Goal: Ask a question

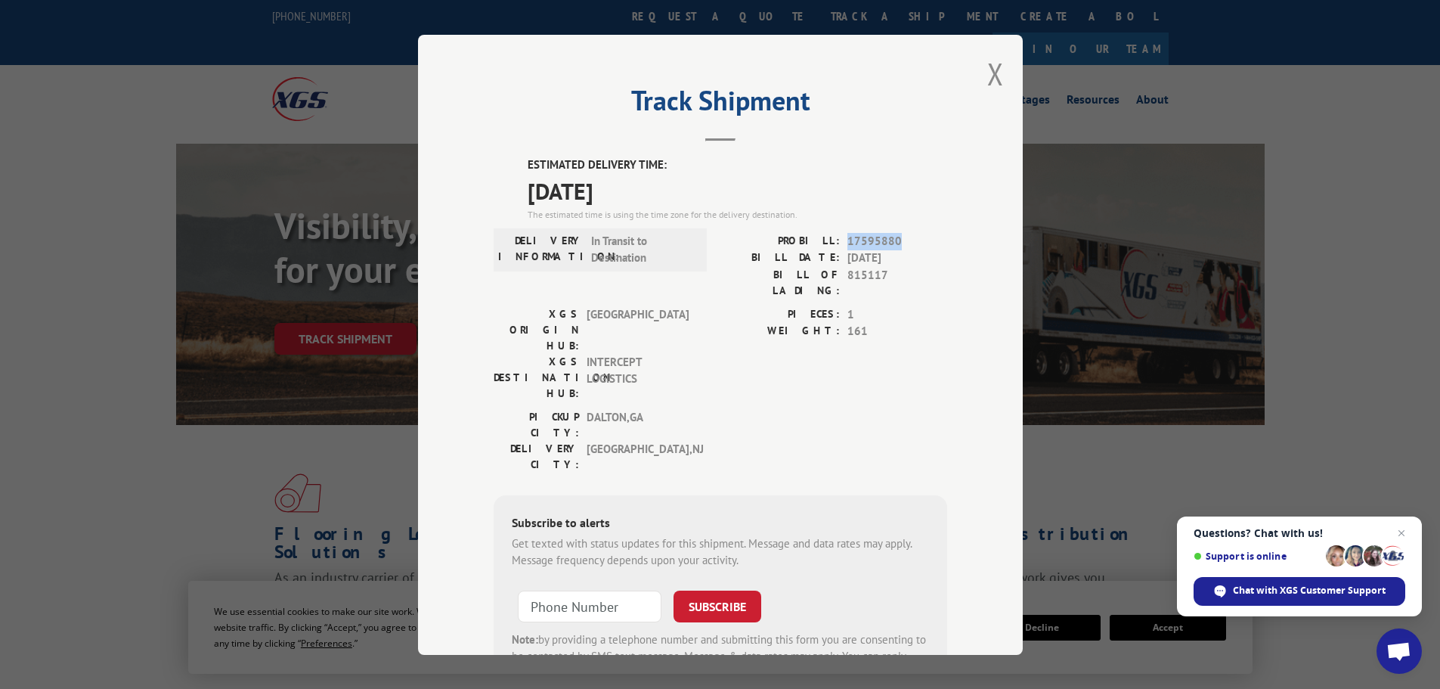
drag, startPoint x: 893, startPoint y: 239, endPoint x: 843, endPoint y: 240, distance: 49.1
click at [847, 240] on span "17595880" at bounding box center [897, 240] width 100 height 17
copy span "17595880"
drag, startPoint x: 989, startPoint y: 87, endPoint x: 979, endPoint y: 82, distance: 10.8
click at [987, 85] on button "Close modal" at bounding box center [995, 74] width 17 height 40
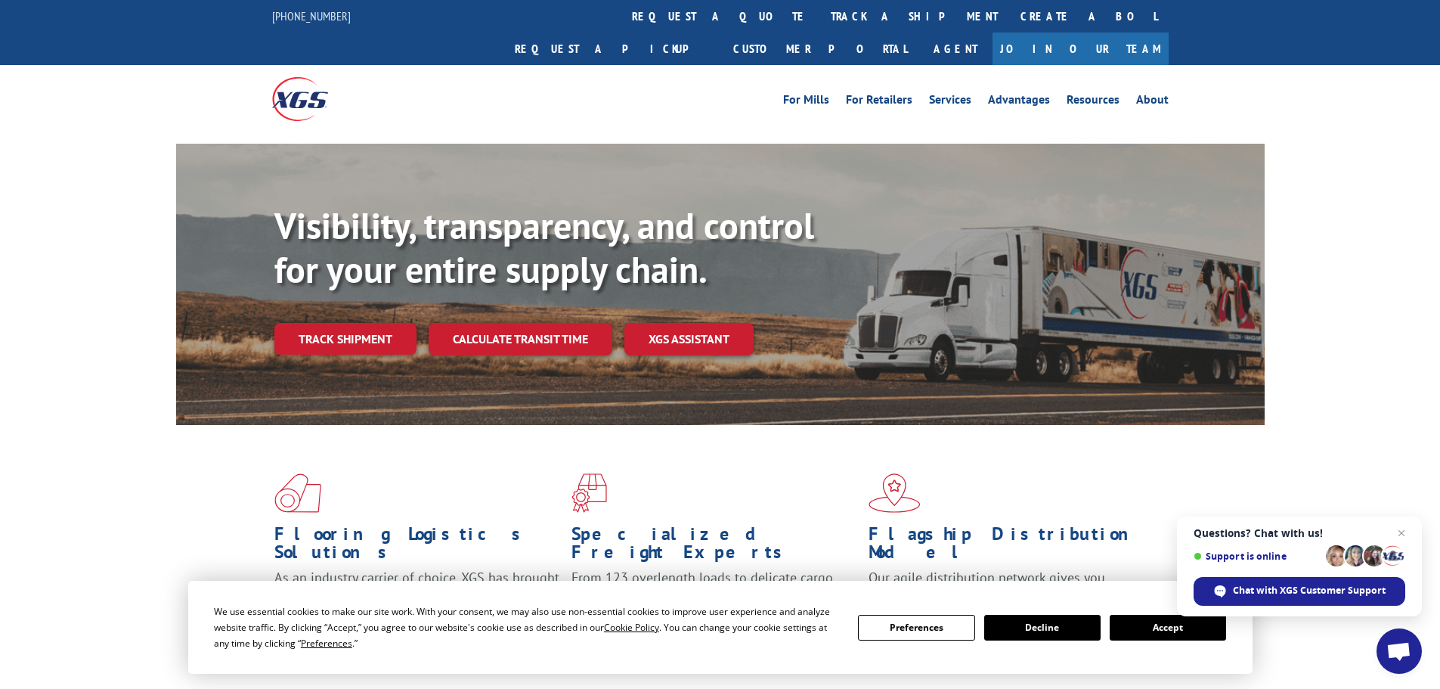
click at [819, 14] on link "track a shipment" at bounding box center [914, 16] width 190 height 32
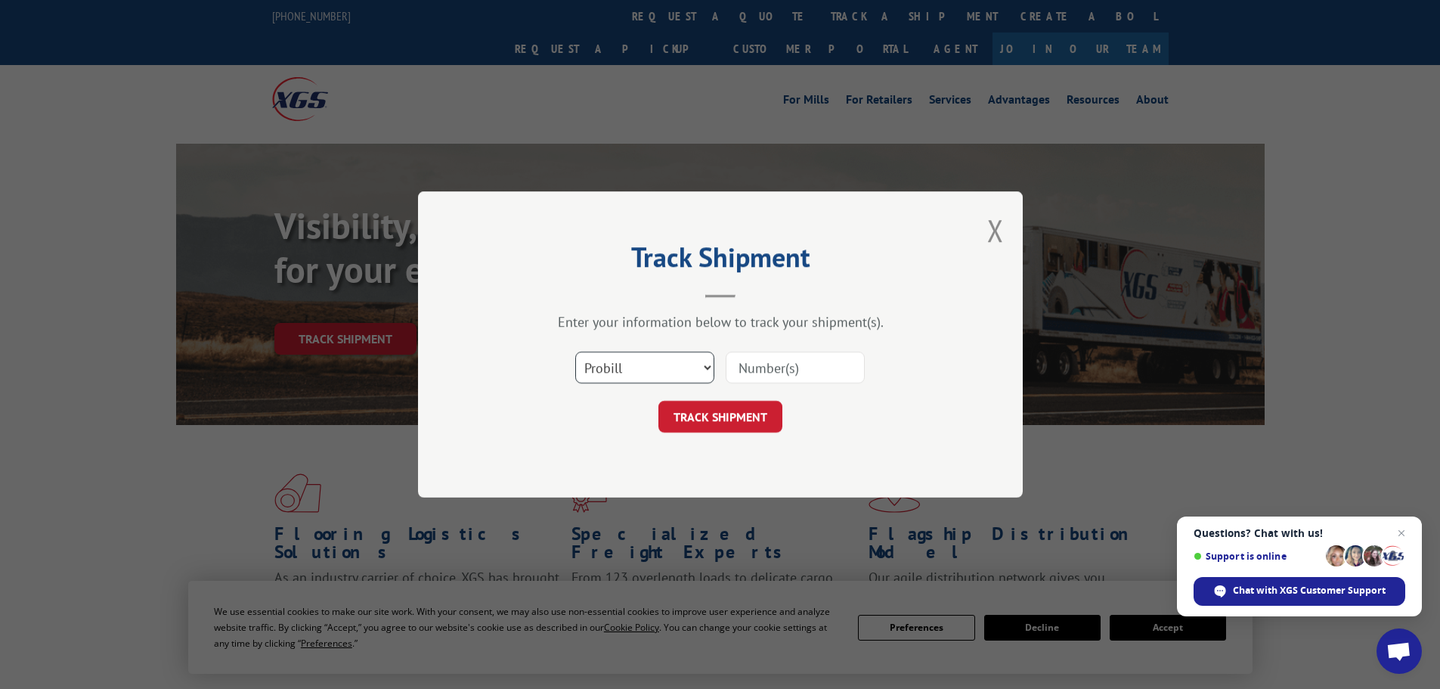
click at [705, 370] on select "Select category... Probill BOL PO" at bounding box center [644, 367] width 139 height 32
click at [575, 351] on select "Select category... Probill BOL PO" at bounding box center [644, 367] width 139 height 32
click at [705, 361] on select "Select category... Probill BOL PO" at bounding box center [644, 367] width 139 height 32
select select "bol"
click at [575, 351] on select "Select category... Probill BOL PO" at bounding box center [644, 367] width 139 height 32
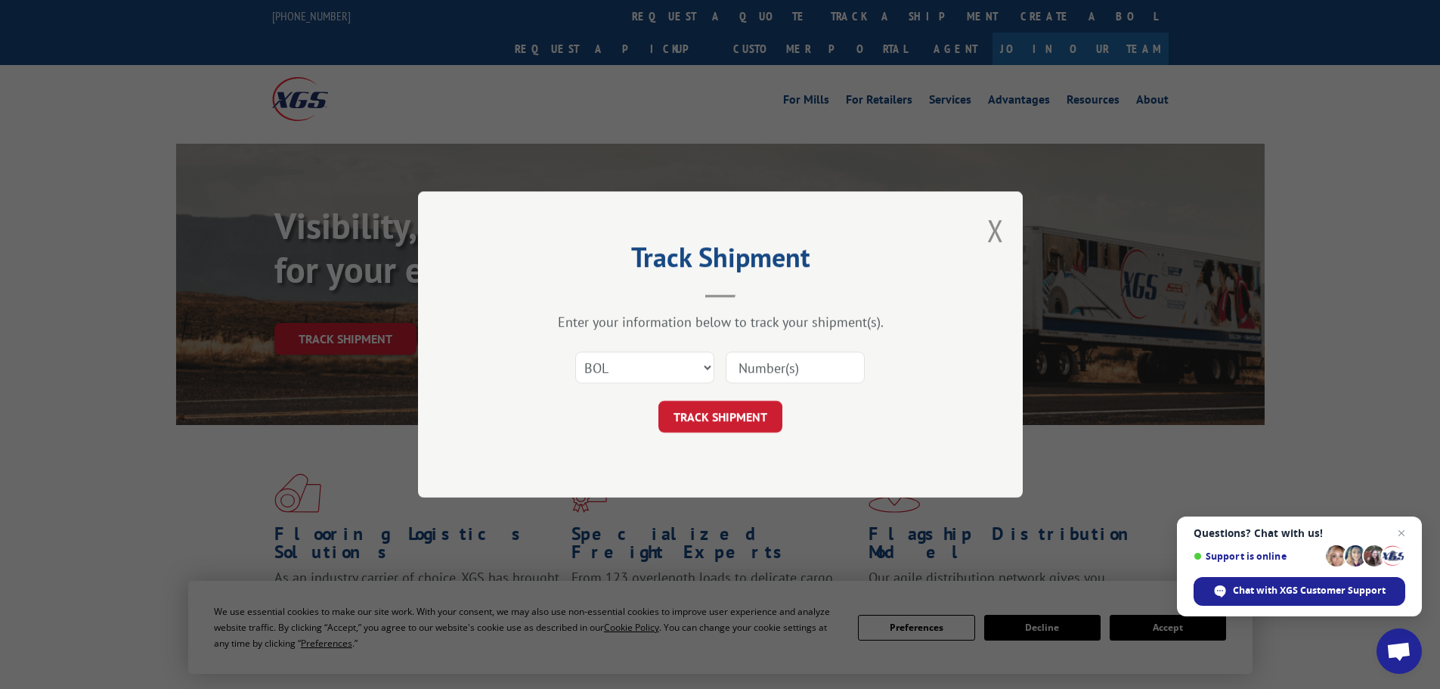
click at [763, 367] on input at bounding box center [795, 367] width 139 height 32
type input "17595880"
drag, startPoint x: 709, startPoint y: 410, endPoint x: 721, endPoint y: 425, distance: 18.8
click at [721, 425] on button "TRACK SHIPMENT" at bounding box center [720, 417] width 124 height 32
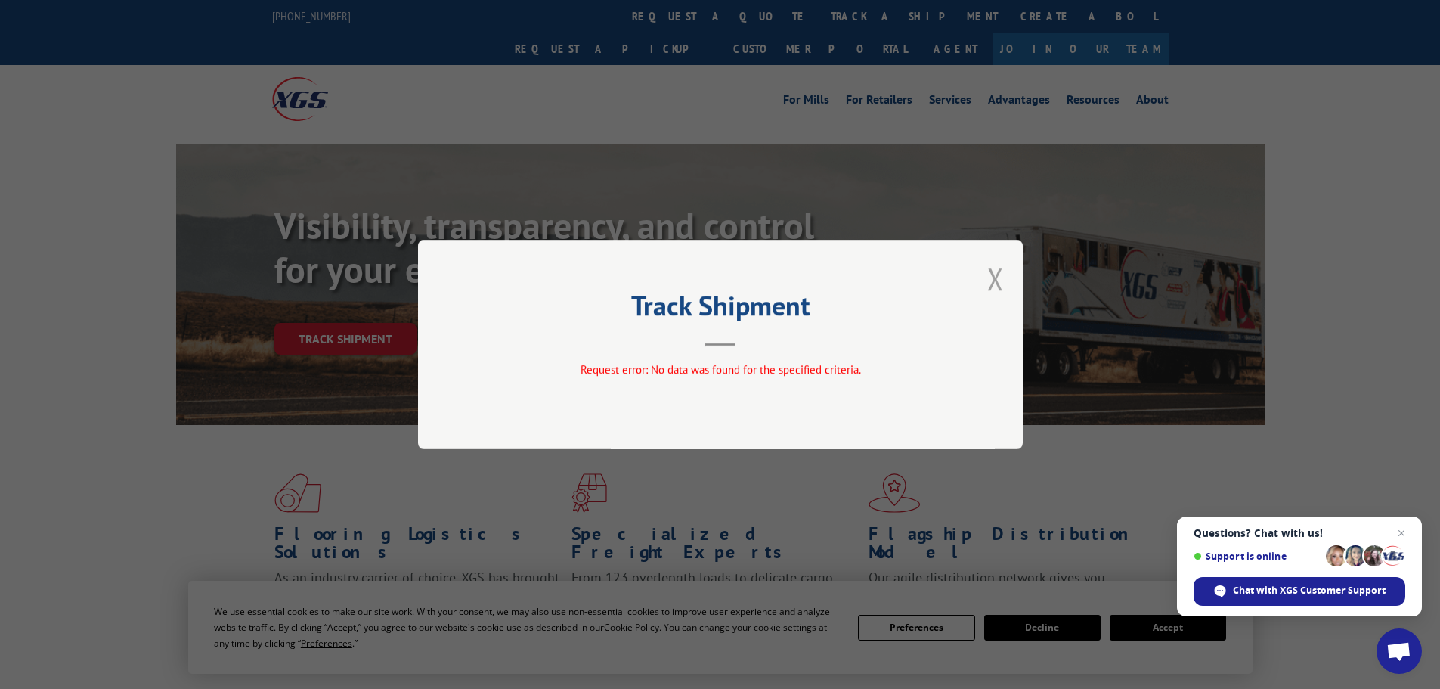
click at [989, 286] on button "Close modal" at bounding box center [995, 278] width 17 height 40
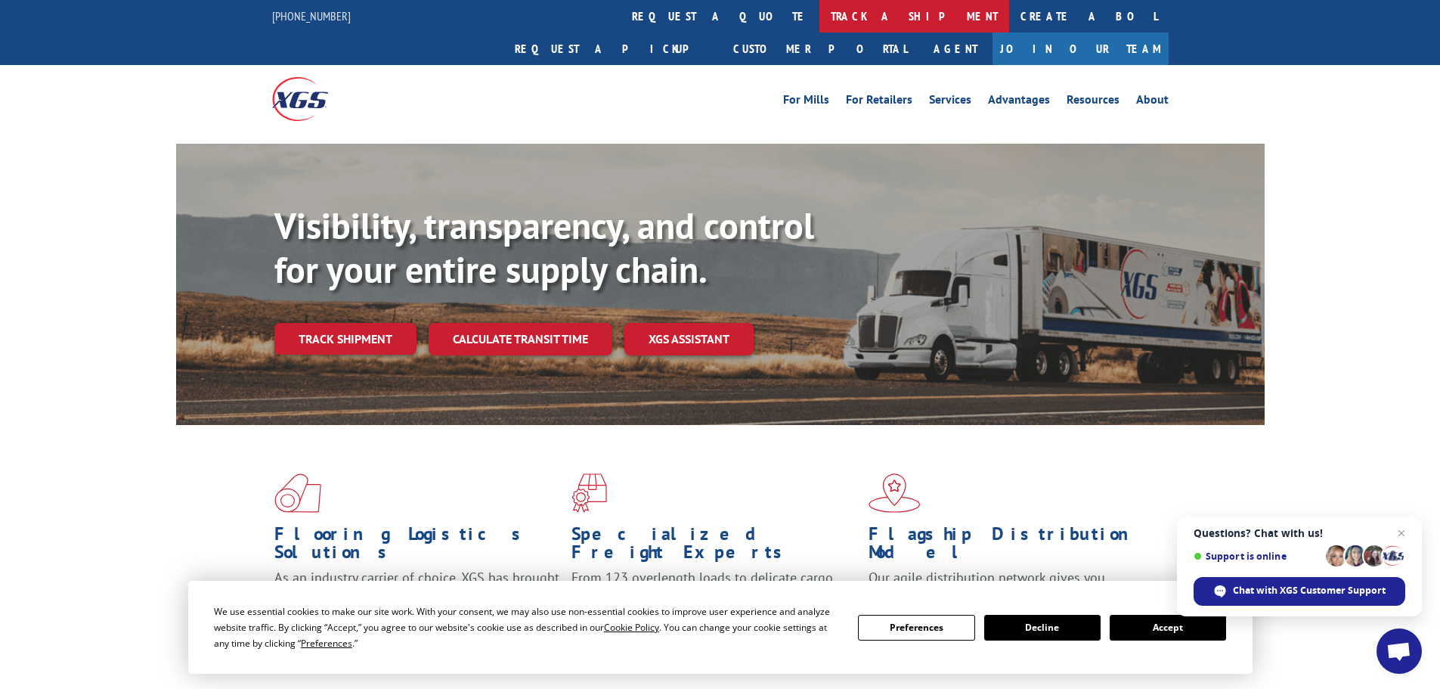
click at [819, 17] on link "track a shipment" at bounding box center [914, 16] width 190 height 32
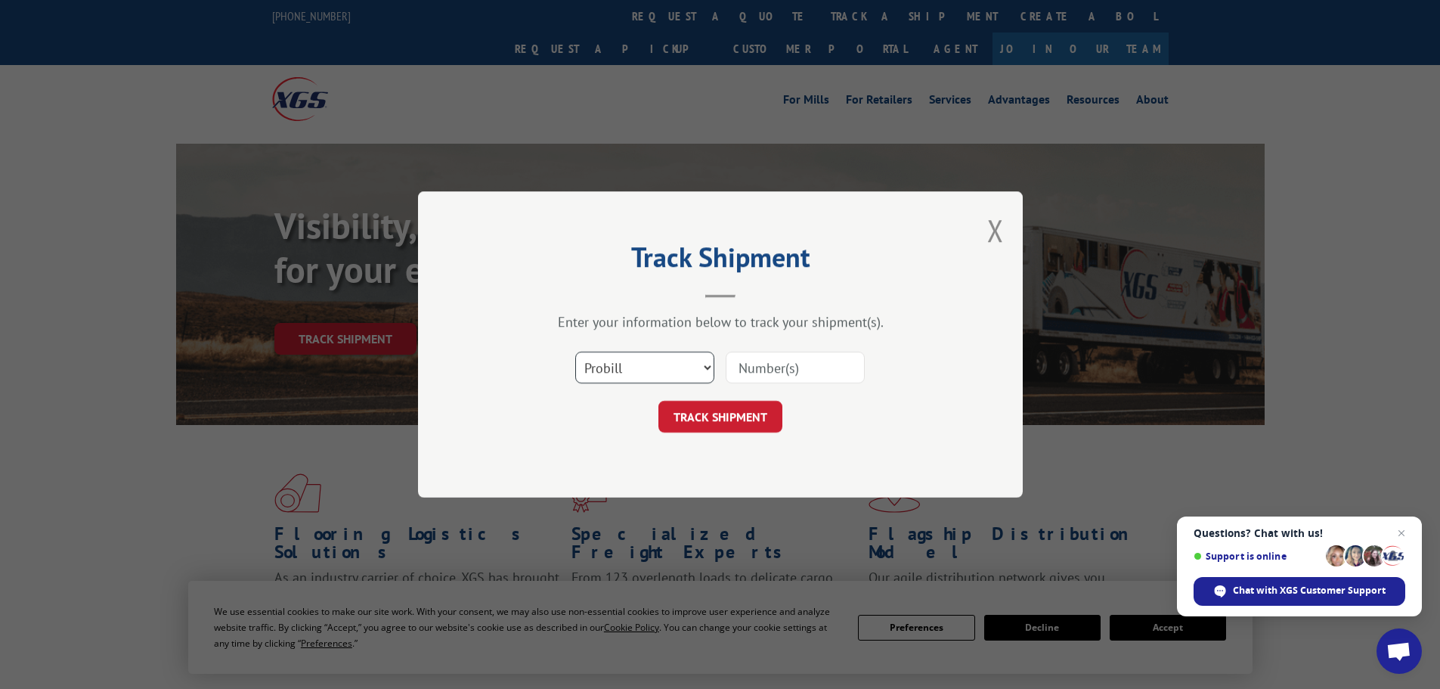
click at [708, 370] on select "Select category... Probill BOL PO" at bounding box center [644, 367] width 139 height 32
select select "bol"
click at [575, 351] on select "Select category... Probill BOL PO" at bounding box center [644, 367] width 139 height 32
click at [814, 377] on input at bounding box center [795, 367] width 139 height 32
type input "17595880"
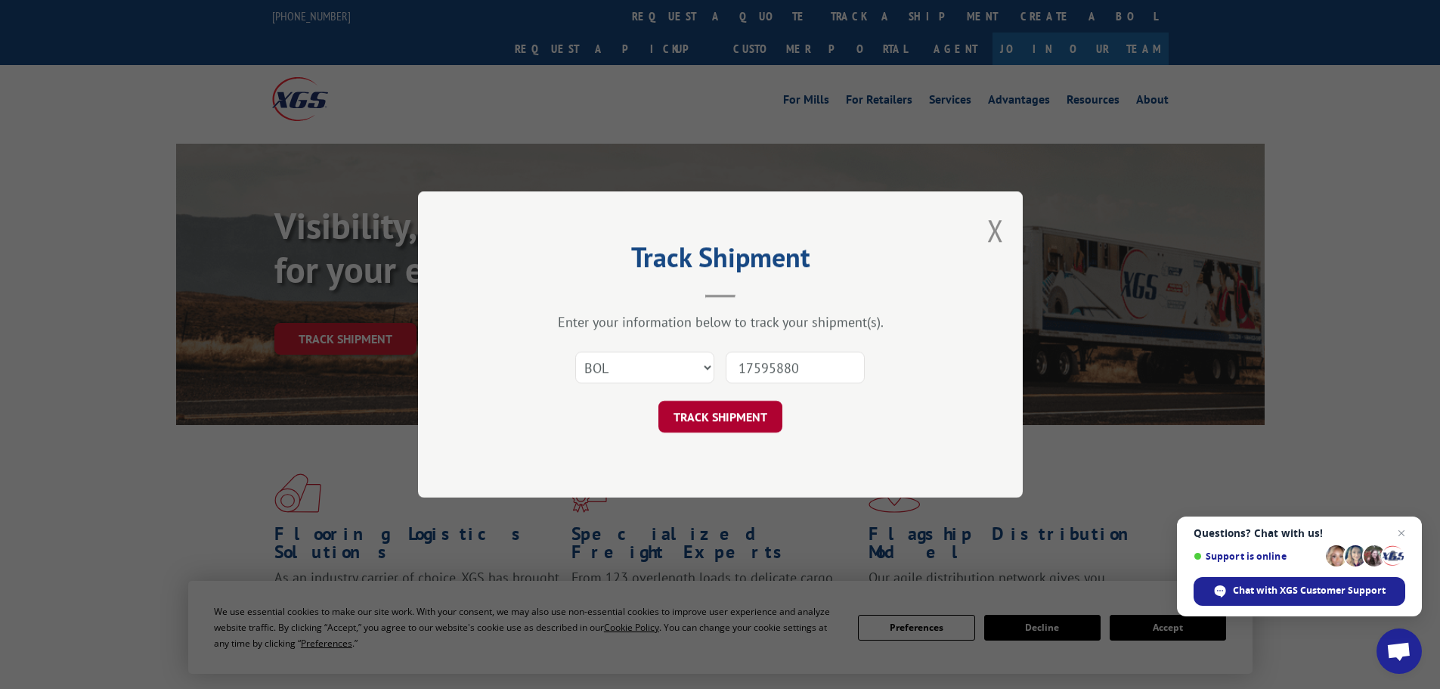
click at [684, 422] on button "TRACK SHIPMENT" at bounding box center [720, 417] width 124 height 32
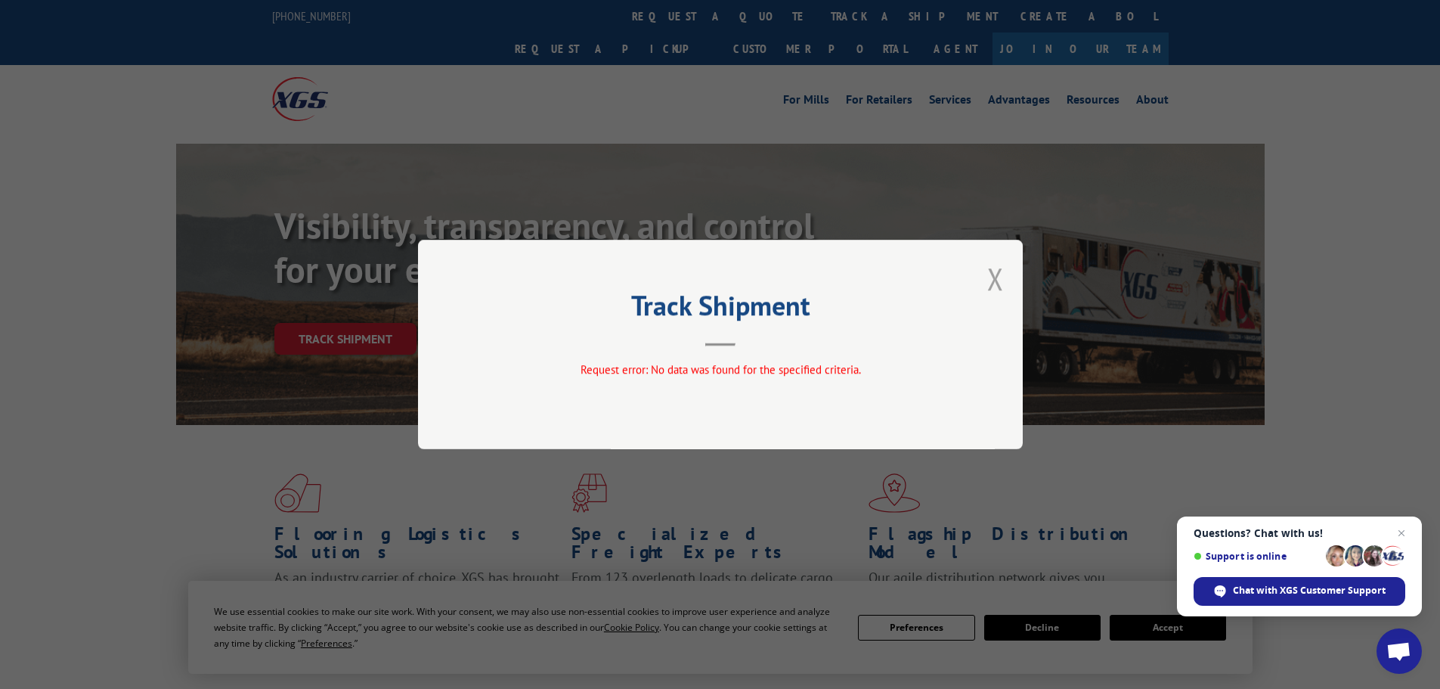
click at [998, 280] on button "Close modal" at bounding box center [995, 278] width 17 height 40
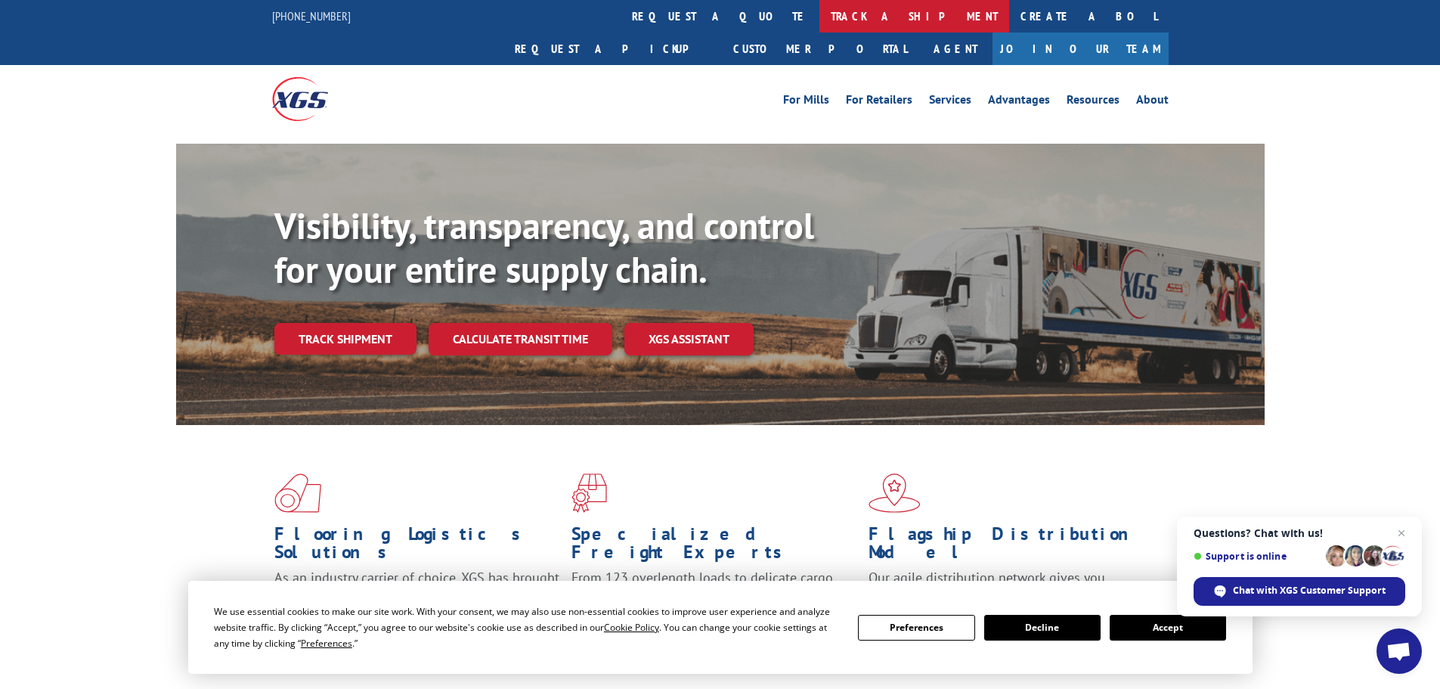
click at [819, 5] on link "track a shipment" at bounding box center [914, 16] width 190 height 32
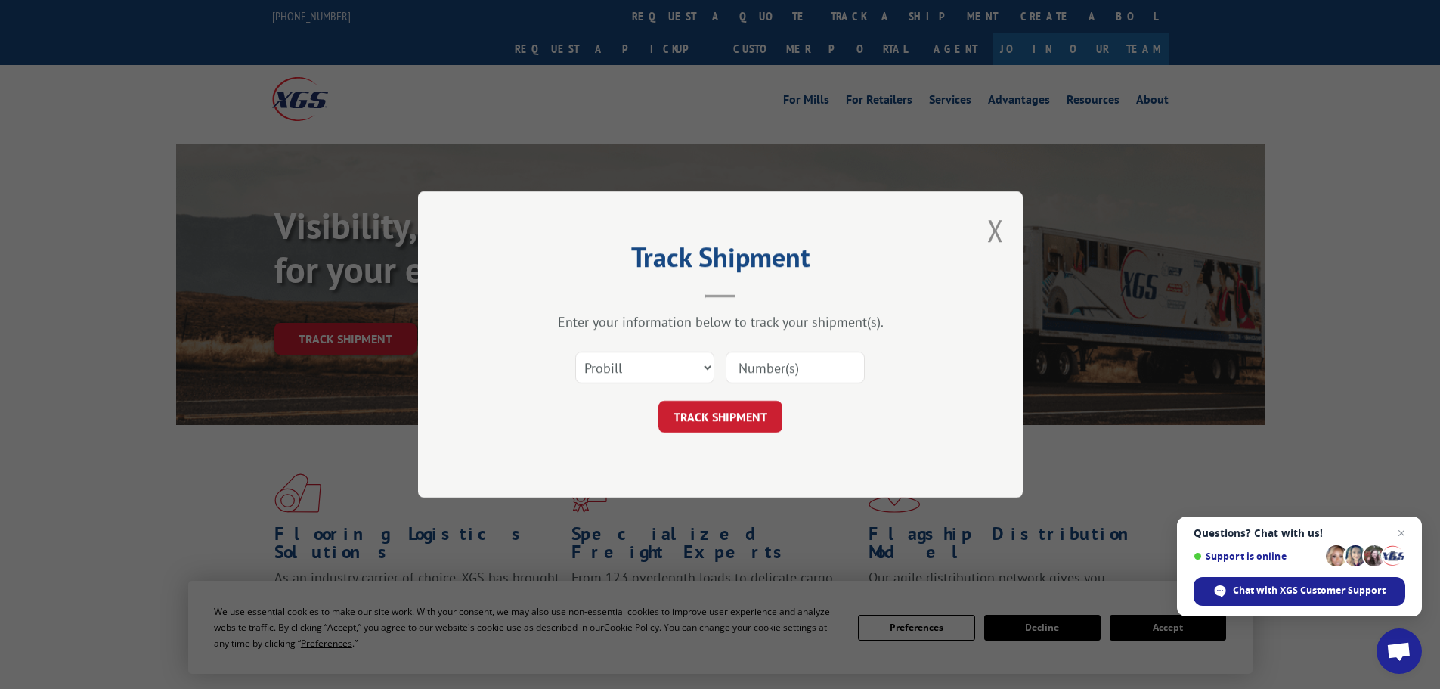
click at [772, 355] on input at bounding box center [795, 367] width 139 height 32
type input "17595880"
click at [766, 413] on button "TRACK SHIPMENT" at bounding box center [720, 417] width 124 height 32
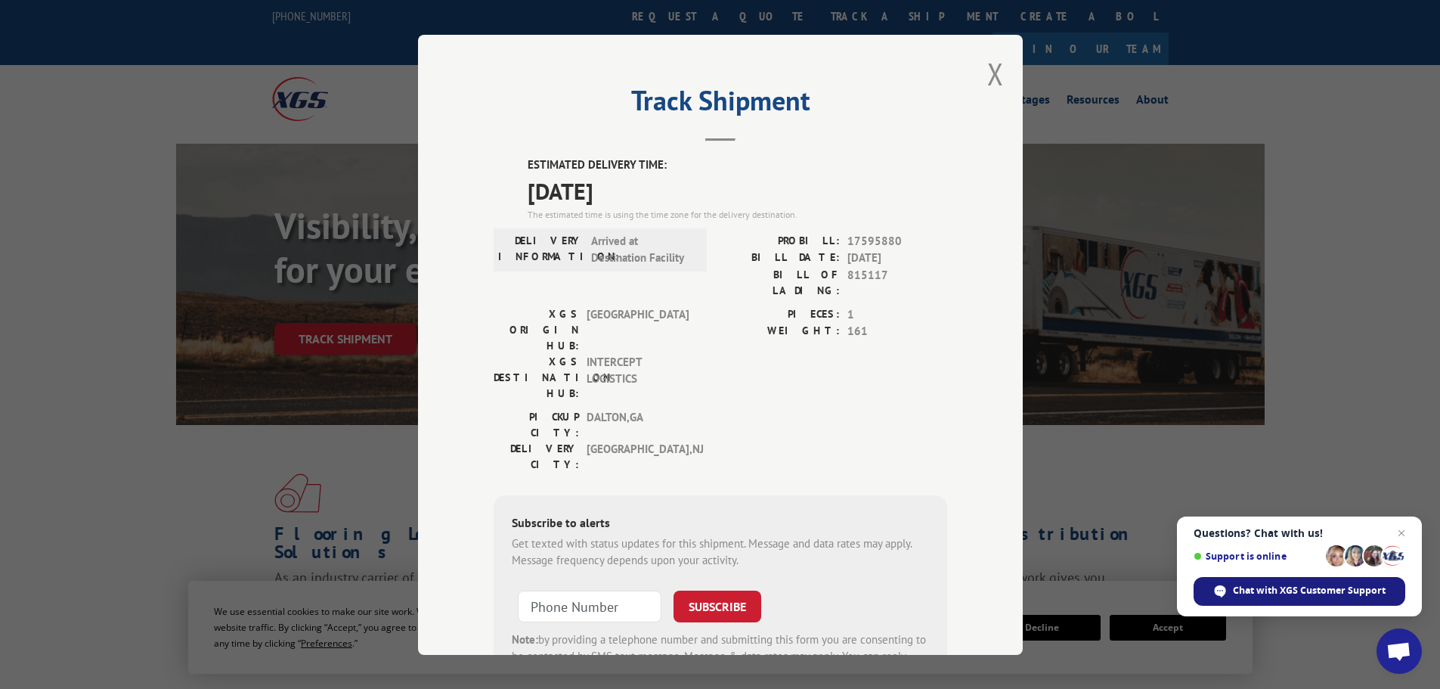
click at [1314, 590] on span "Chat with XGS Customer Support" at bounding box center [1309, 590] width 153 height 14
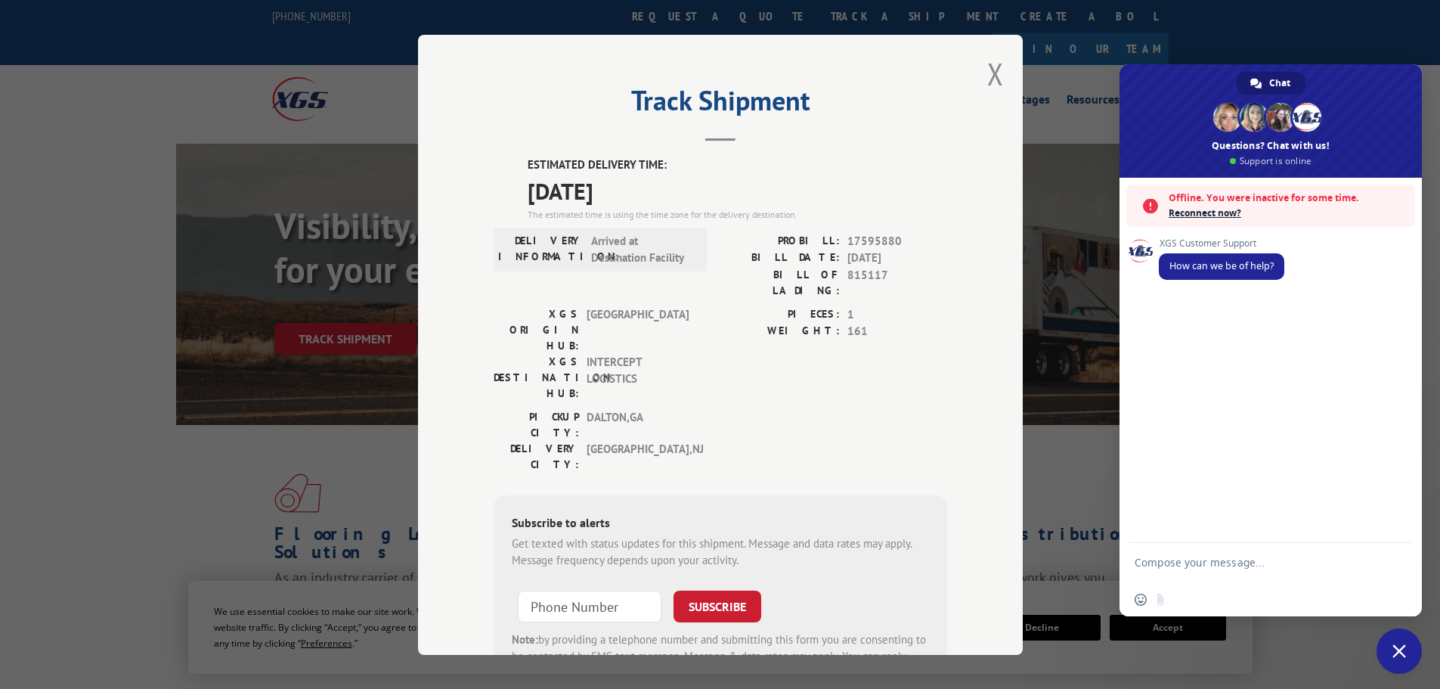
click at [1219, 348] on div "XGS Customer Support How can we be of help?" at bounding box center [1270, 360] width 302 height 365
click at [1197, 573] on textarea "Compose your message..." at bounding box center [1253, 569] width 239 height 27
type textarea "Hello What is the ETA for this order please."
click at [1393, 561] on span "Send" at bounding box center [1395, 564] width 11 height 11
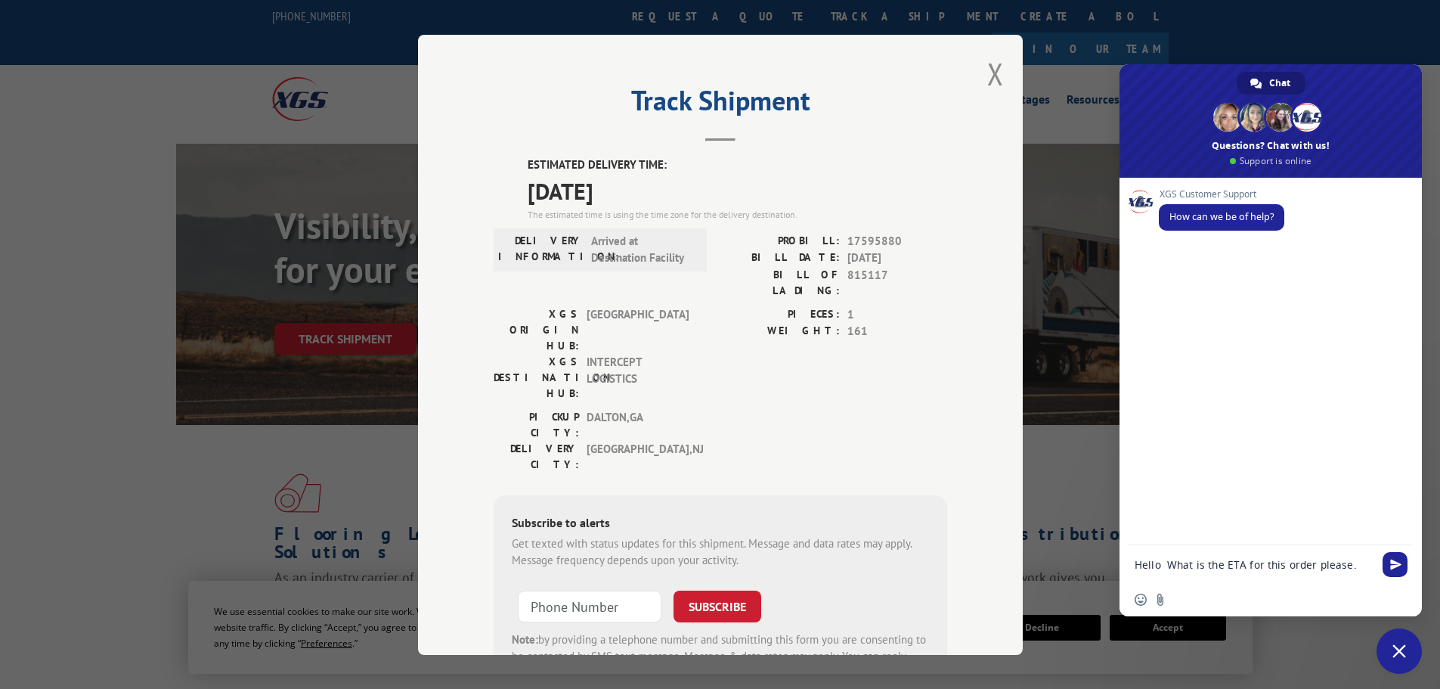
click at [1406, 561] on span "Send" at bounding box center [1394, 564] width 25 height 25
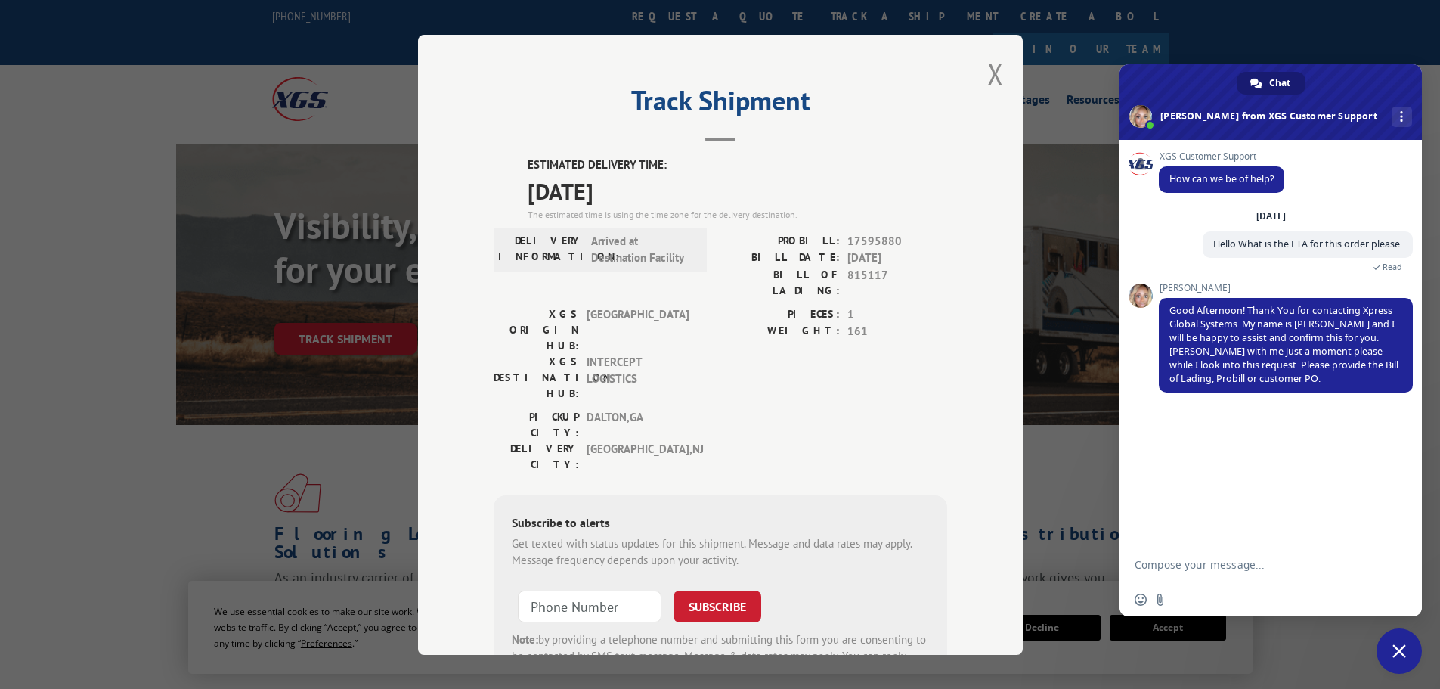
click at [1196, 567] on textarea "Compose your message..." at bounding box center [1253, 565] width 239 height 14
type textarea "Probill 17595880"
click at [1399, 565] on span "Send" at bounding box center [1395, 564] width 11 height 11
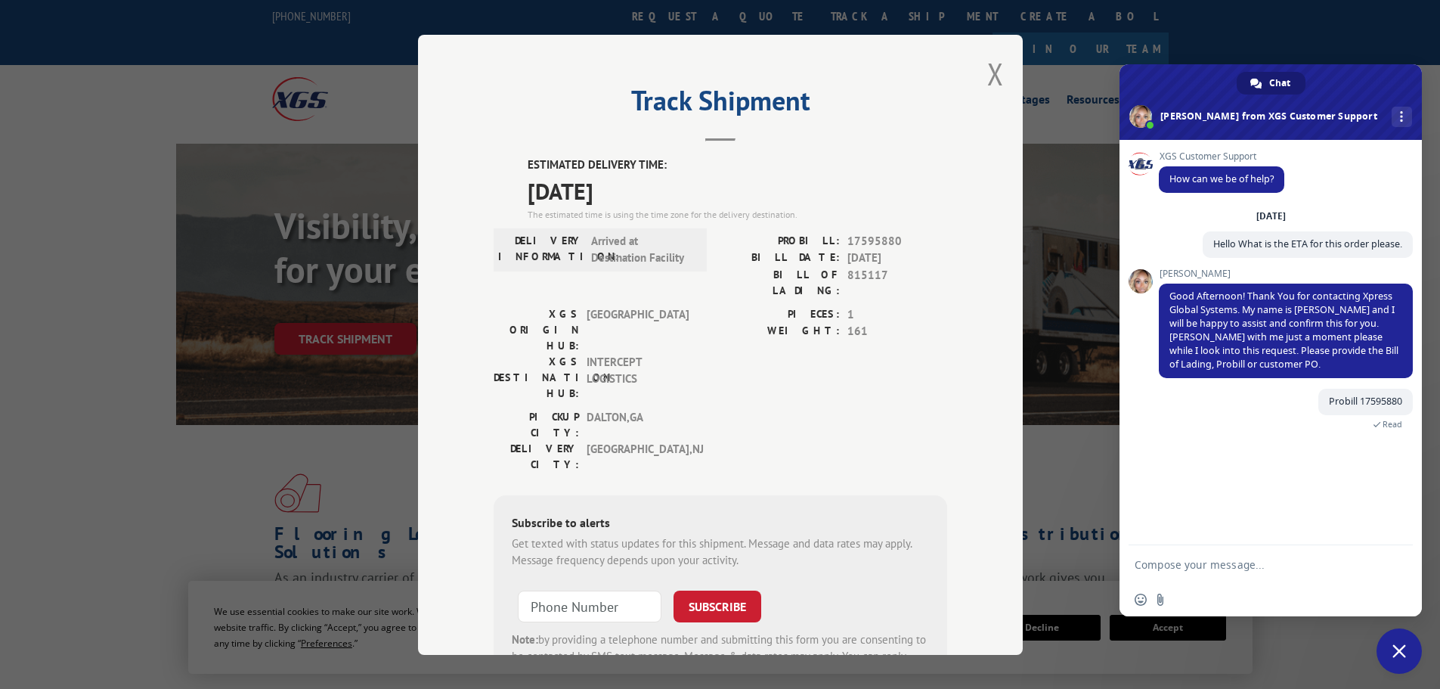
click at [1190, 562] on textarea "Compose your message..." at bounding box center [1253, 565] width 239 height 14
type textarea "BOL 815117"
click at [1391, 568] on span "Send" at bounding box center [1395, 564] width 11 height 11
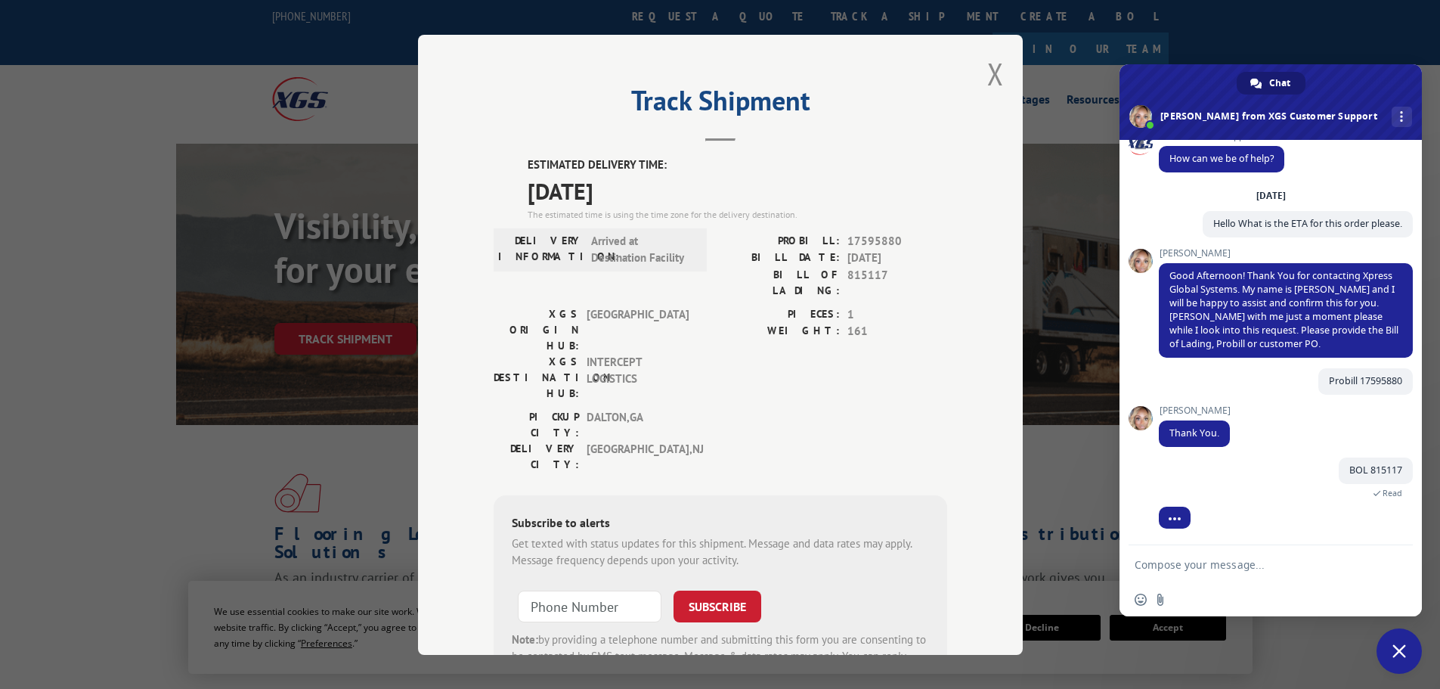
scroll to position [57, 0]
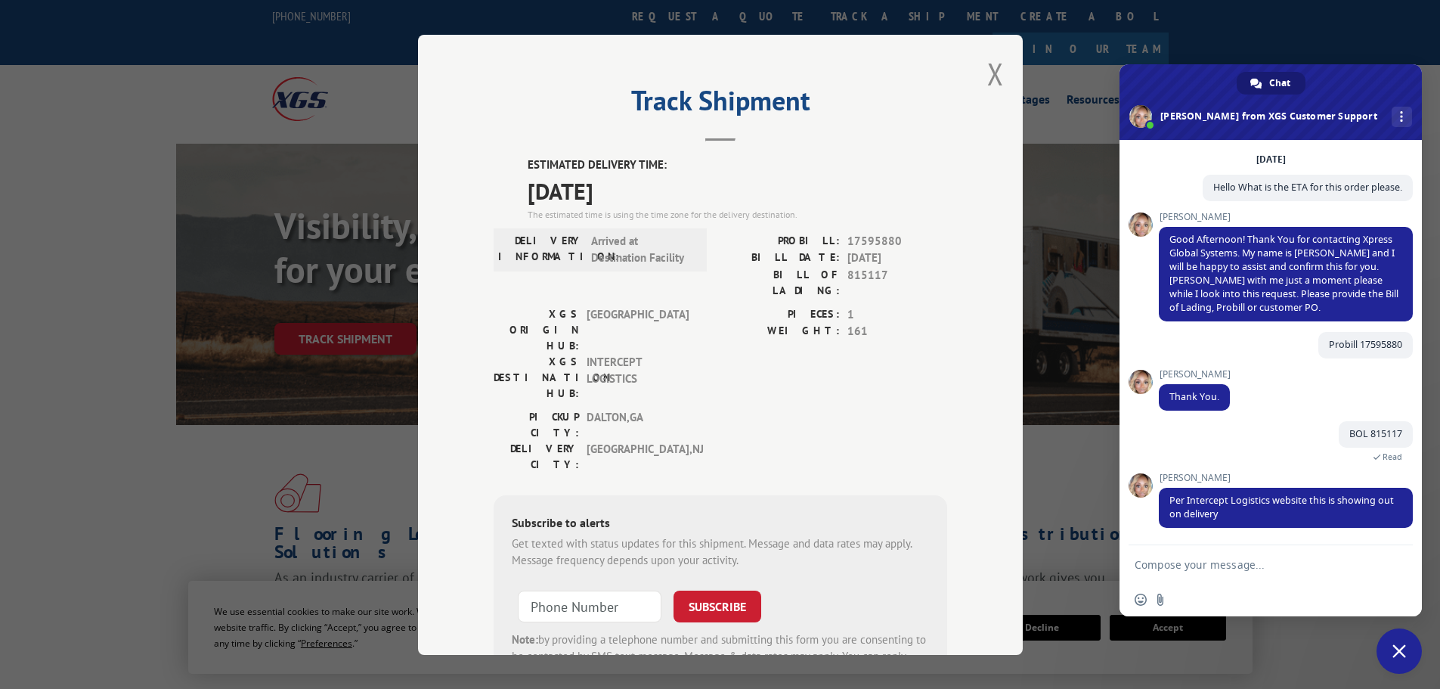
click at [1230, 560] on textarea "Compose your message..." at bounding box center [1253, 565] width 239 height 14
type textarea "okay thank you."
click at [1388, 555] on span "Send" at bounding box center [1394, 564] width 25 height 25
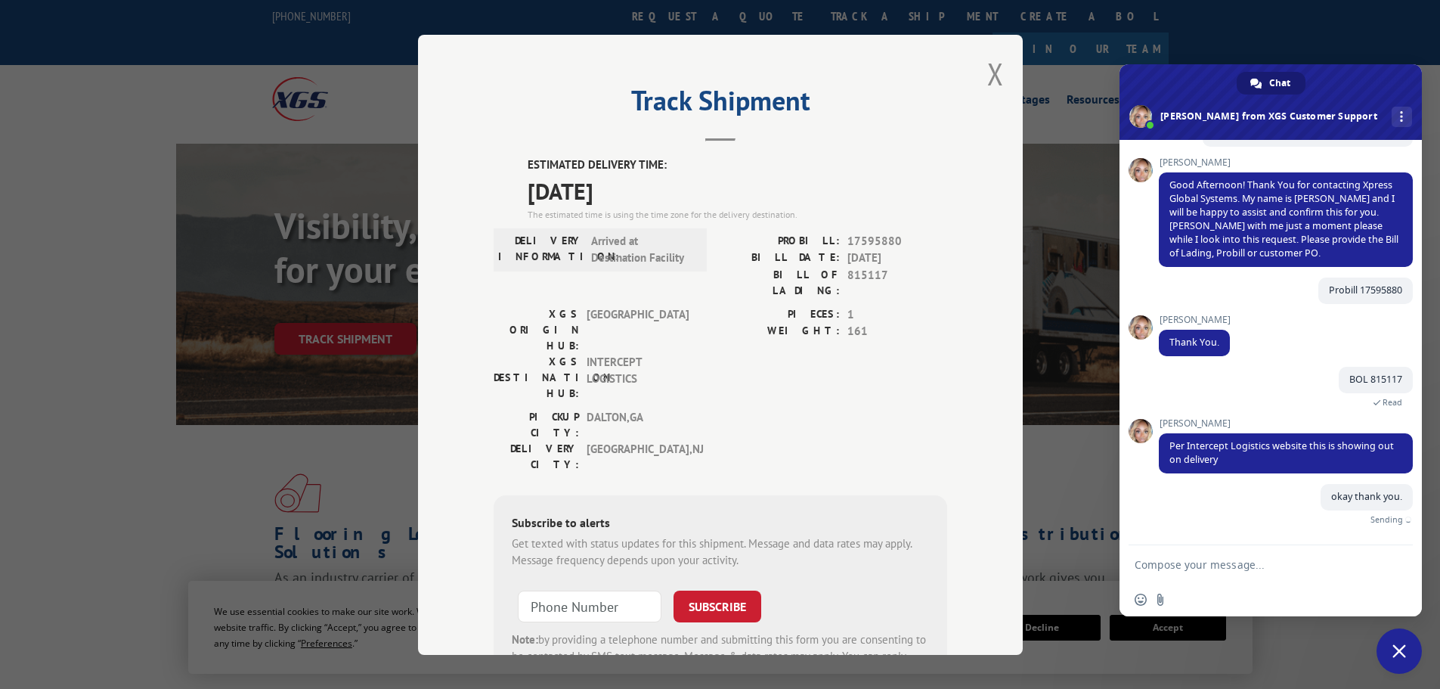
scroll to position [94, 0]
